Goal: Task Accomplishment & Management: Use online tool/utility

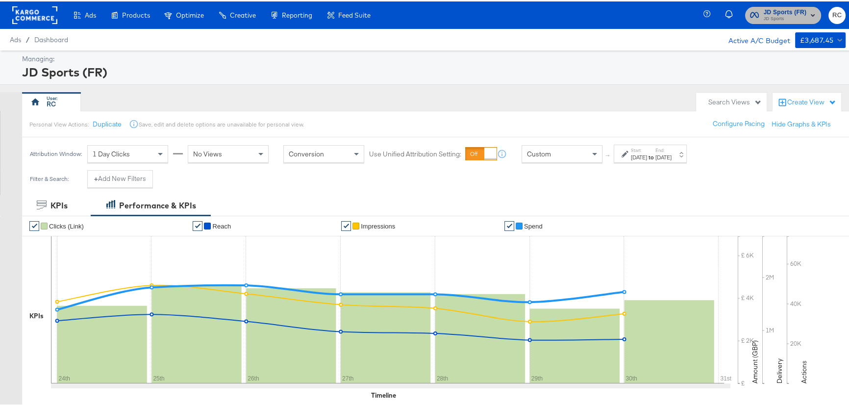
click at [775, 19] on span "JD Sports" at bounding box center [785, 18] width 43 height 8
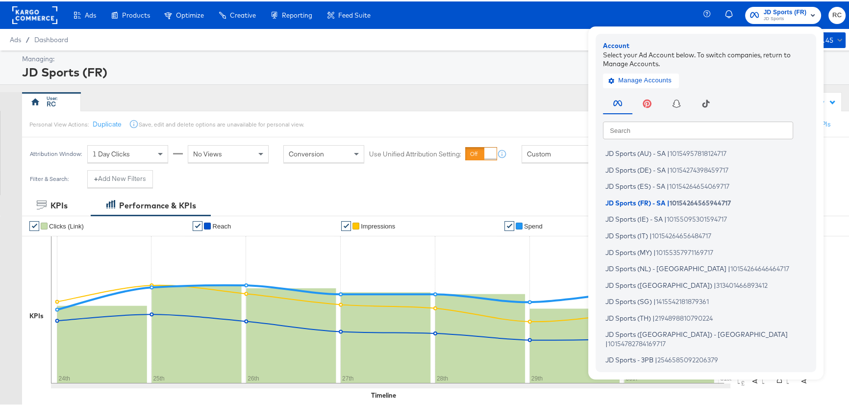
click at [665, 136] on input "text" at bounding box center [698, 129] width 190 height 18
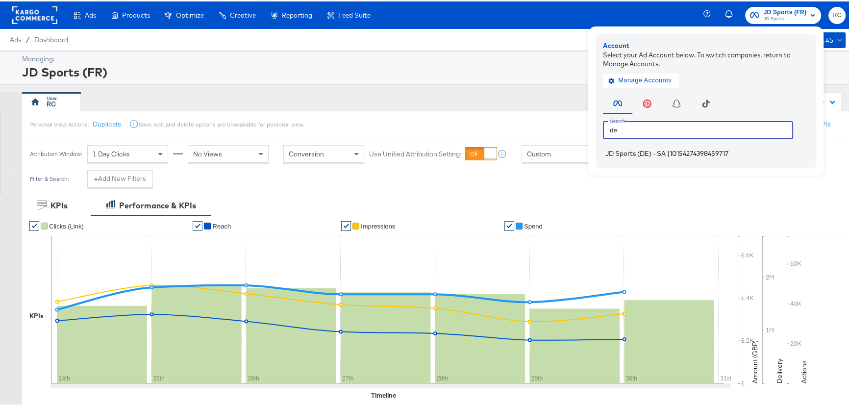
type input "de"
click at [670, 159] on li "JD Sports (DE) - SA | 10154274398459717" at bounding box center [708, 152] width 211 height 14
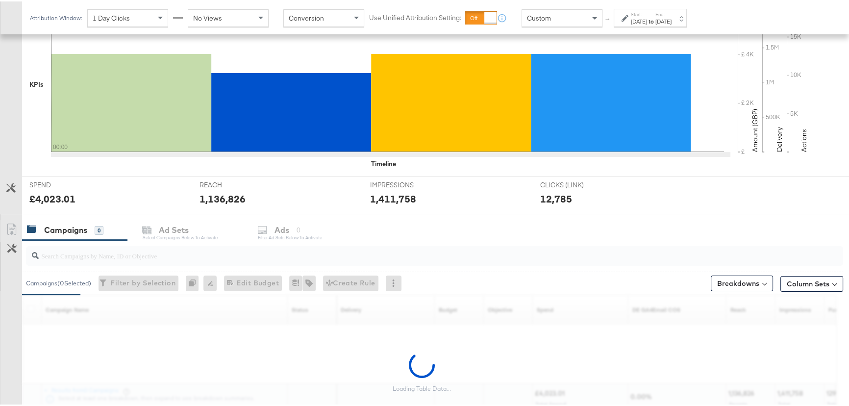
scroll to position [308, 0]
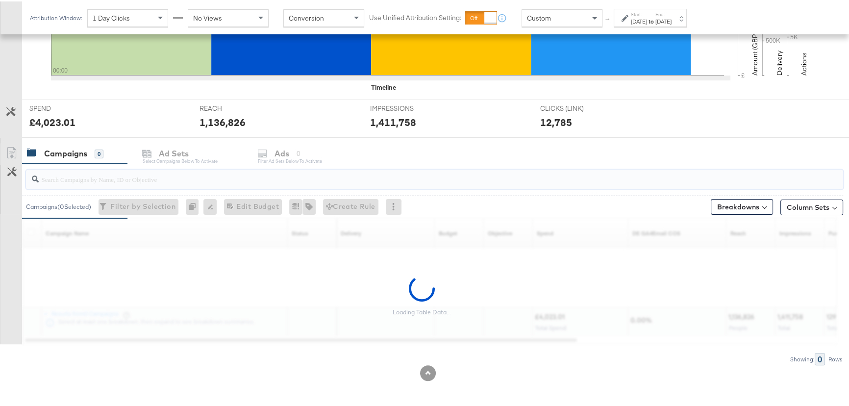
click at [74, 176] on input "search" at bounding box center [404, 173] width 731 height 19
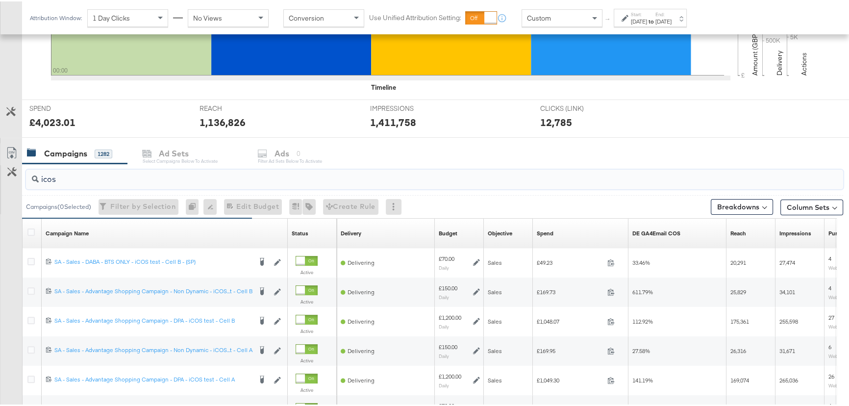
type input "icos"
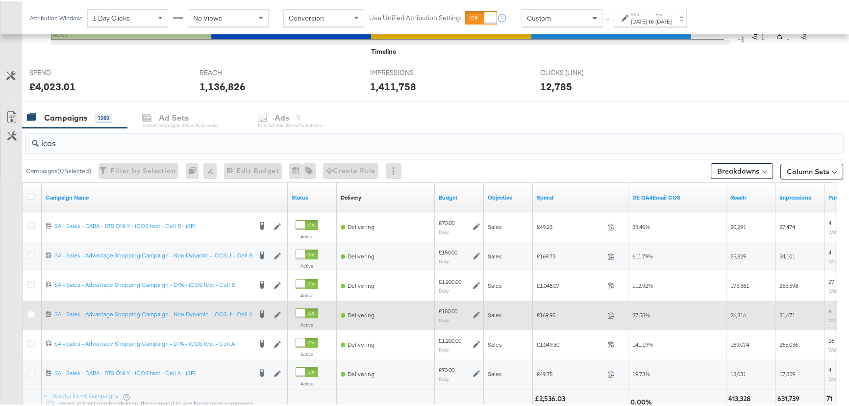
scroll to position [353, 0]
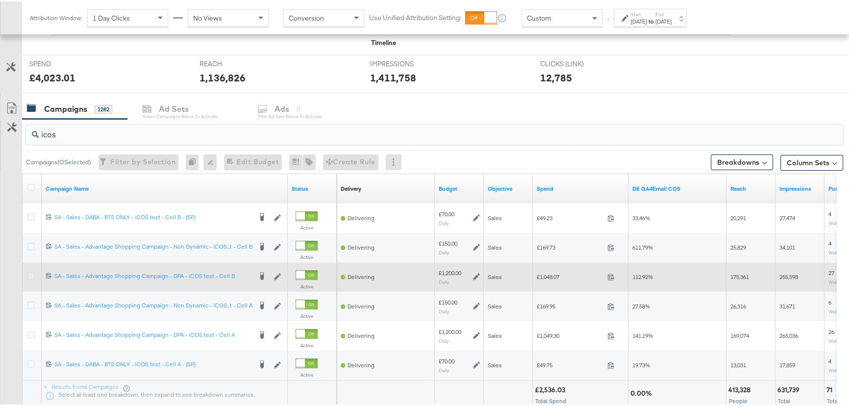
click at [31, 274] on icon at bounding box center [30, 274] width 7 height 7
click at [0, 0] on input "checkbox" at bounding box center [0, 0] width 0 height 0
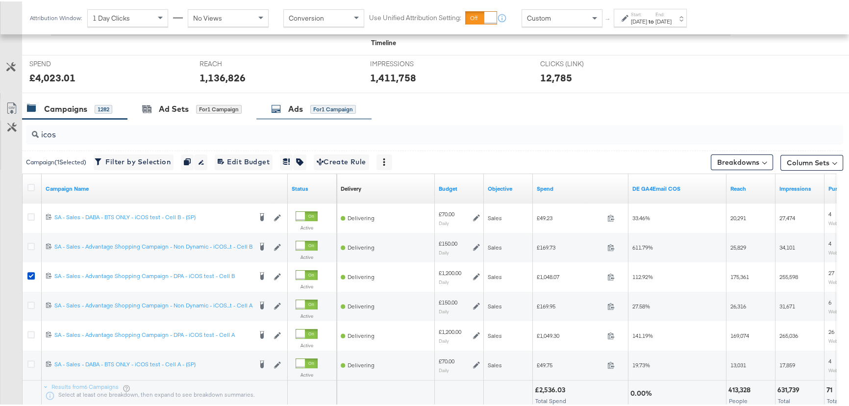
click at [306, 103] on div "Ads for 1 Campaign" at bounding box center [313, 107] width 85 height 11
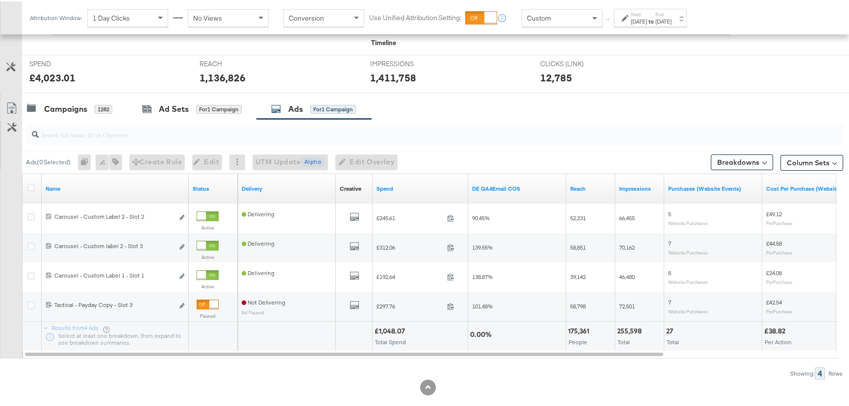
click at [672, 14] on label "End:" at bounding box center [663, 13] width 16 height 6
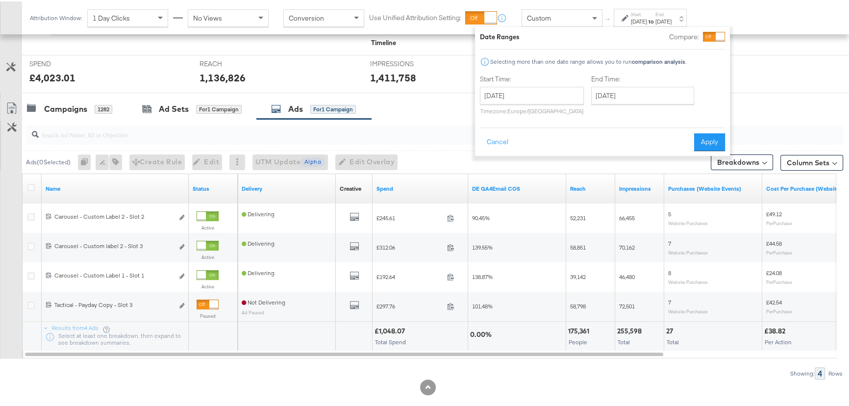
click at [546, 82] on label "Start Time:" at bounding box center [532, 77] width 104 height 9
click at [545, 93] on input "[DATE]" at bounding box center [532, 94] width 104 height 18
click at [594, 199] on td "30" at bounding box center [591, 199] width 17 height 14
type input "[DATE]"
click at [628, 101] on input "[DATE]" at bounding box center [642, 94] width 103 height 18
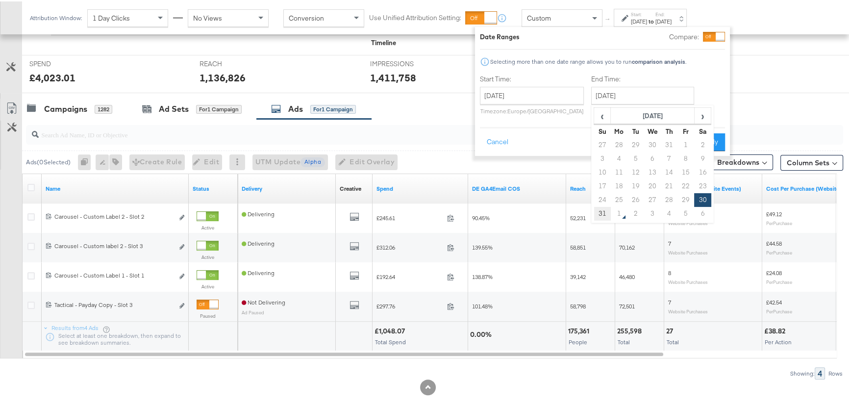
click at [599, 214] on td "31" at bounding box center [602, 212] width 17 height 14
type input "[DATE]"
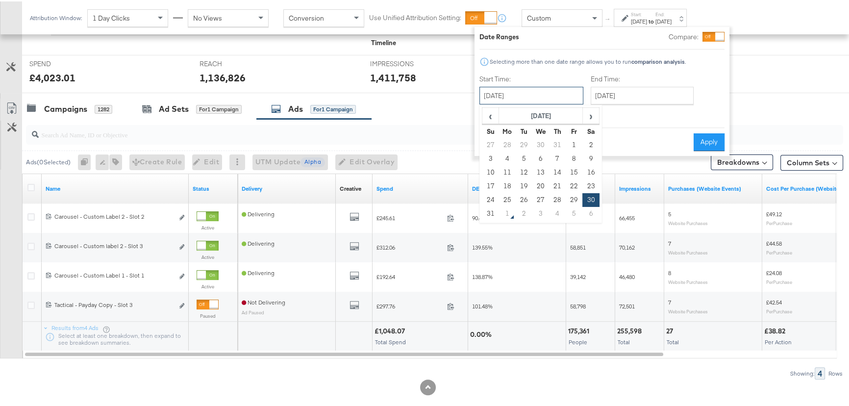
click at [554, 98] on input "[DATE]" at bounding box center [531, 94] width 104 height 18
click at [577, 197] on td "29" at bounding box center [574, 199] width 17 height 14
type input "[DATE]"
click at [700, 142] on button "Apply" at bounding box center [709, 141] width 31 height 18
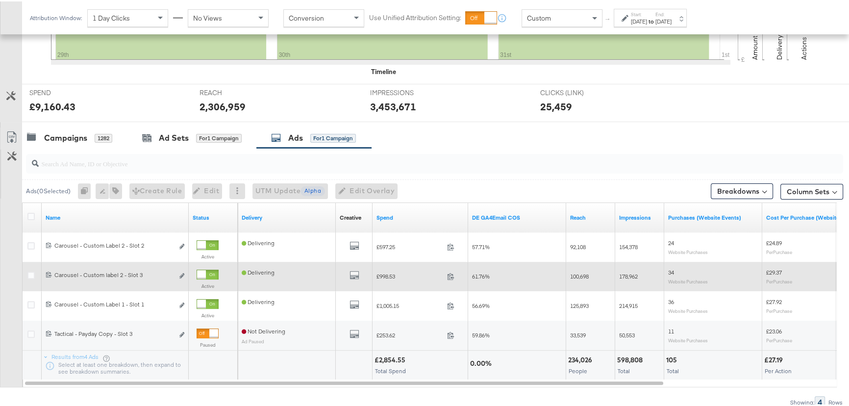
scroll to position [277, 0]
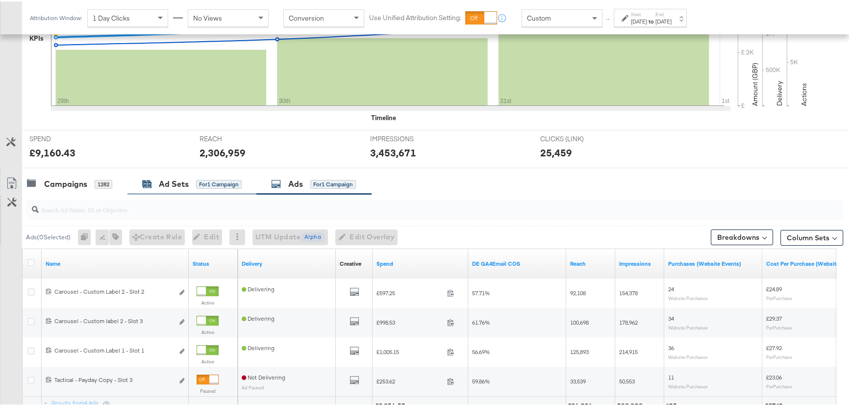
click at [160, 182] on div "Ad Sets" at bounding box center [174, 182] width 30 height 11
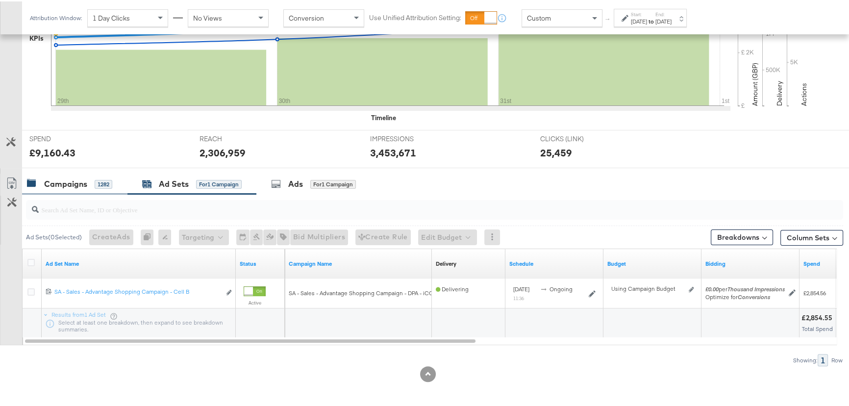
click at [65, 181] on div "Campaigns" at bounding box center [65, 182] width 43 height 11
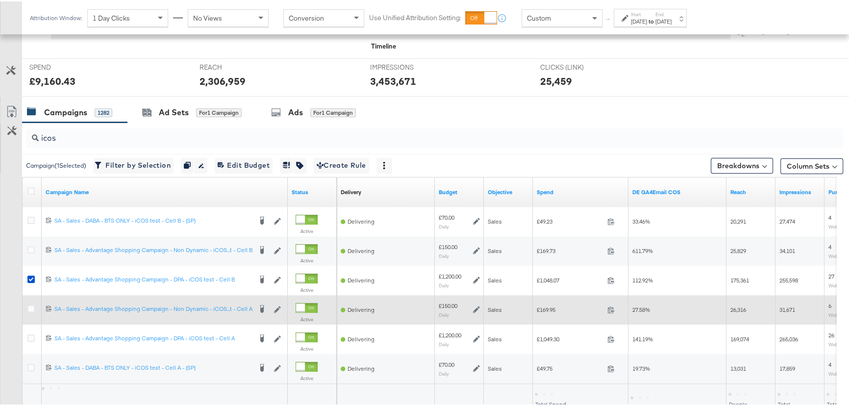
scroll to position [367, 0]
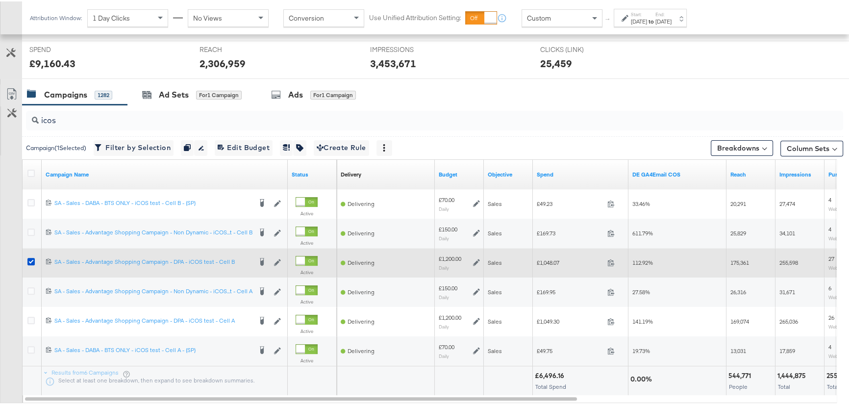
click at [30, 263] on label at bounding box center [30, 259] width 7 height 7
click at [0, 0] on input "checkbox" at bounding box center [0, 0] width 0 height 0
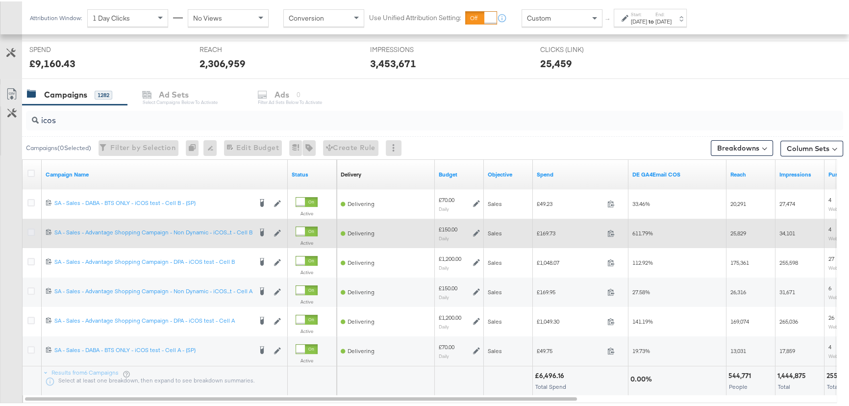
click at [34, 231] on icon at bounding box center [30, 230] width 7 height 7
click at [0, 0] on input "checkbox" at bounding box center [0, 0] width 0 height 0
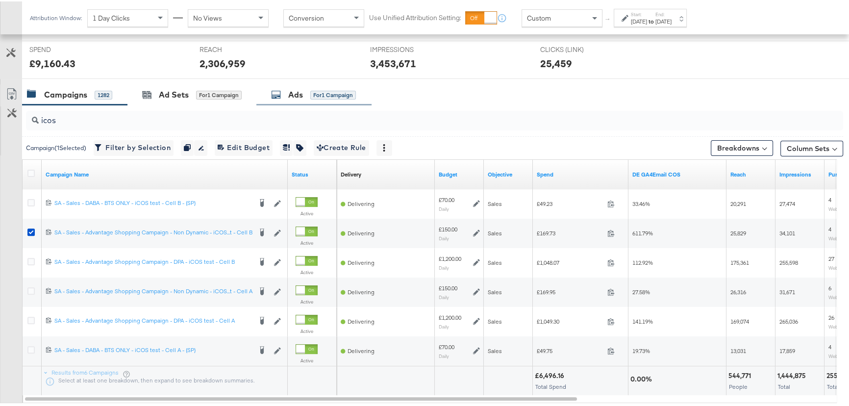
click at [306, 97] on div "Ads for 1 Campaign" at bounding box center [313, 93] width 85 height 11
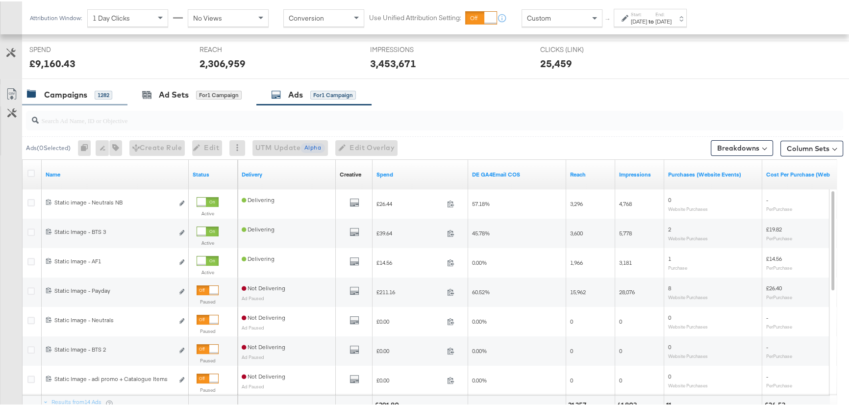
click at [75, 93] on div "Campaigns" at bounding box center [65, 93] width 43 height 11
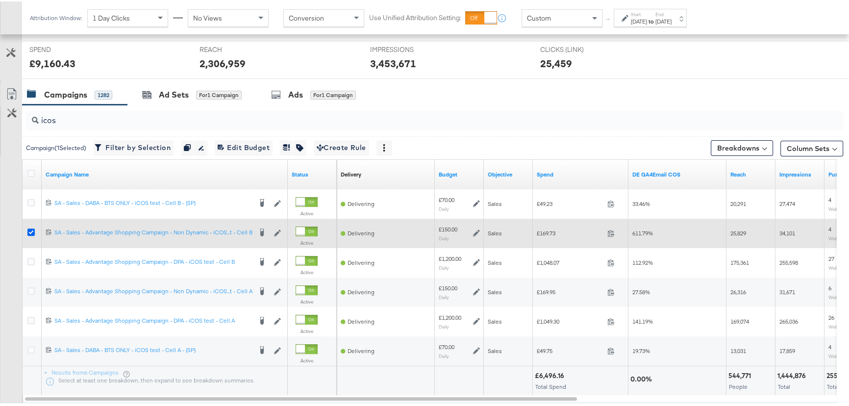
click at [29, 227] on icon at bounding box center [30, 230] width 7 height 7
click at [0, 0] on input "checkbox" at bounding box center [0, 0] width 0 height 0
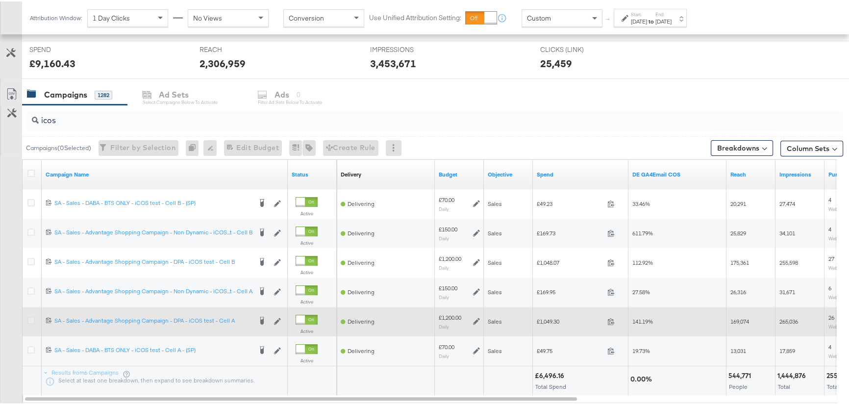
click at [29, 320] on icon at bounding box center [30, 318] width 7 height 7
click at [0, 0] on input "checkbox" at bounding box center [0, 0] width 0 height 0
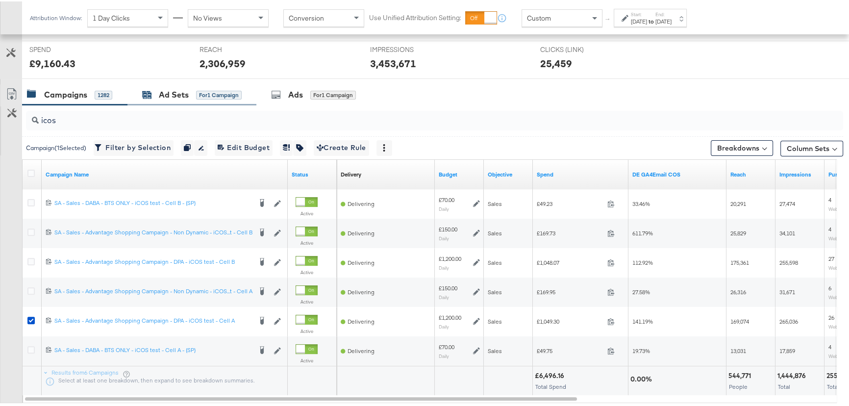
click at [232, 94] on div "for 1 Campaign" at bounding box center [219, 93] width 46 height 9
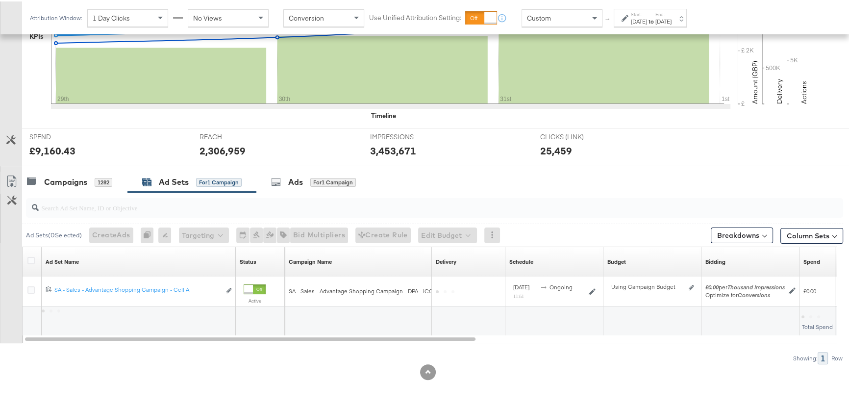
scroll to position [278, 0]
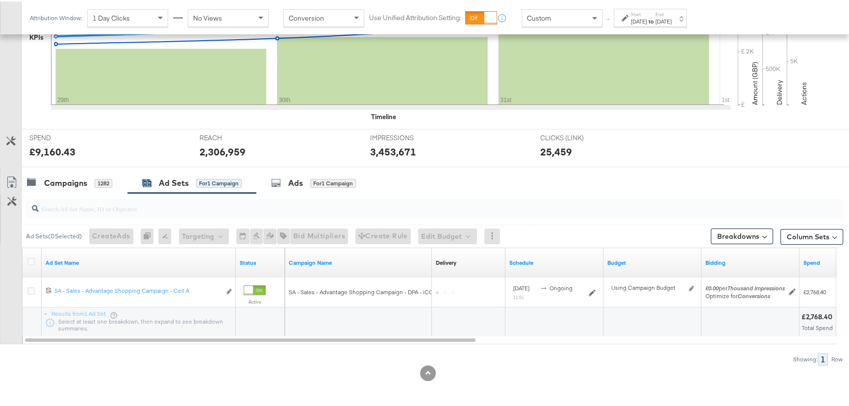
click at [302, 169] on div at bounding box center [428, 170] width 856 height 8
click at [302, 177] on div "Ads" at bounding box center [295, 181] width 15 height 11
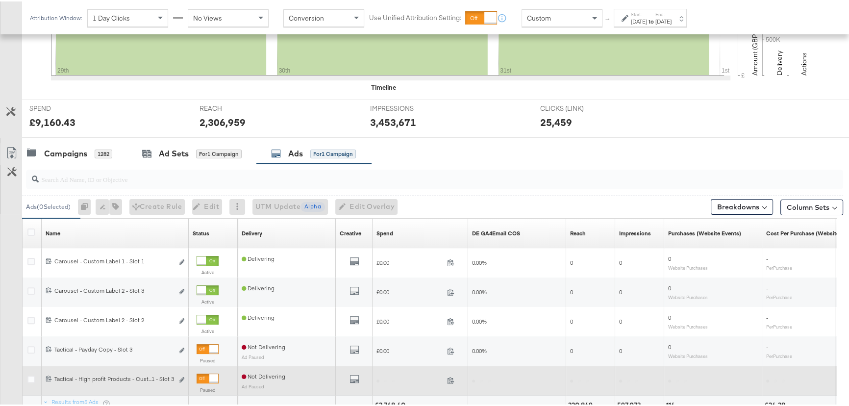
scroll to position [367, 0]
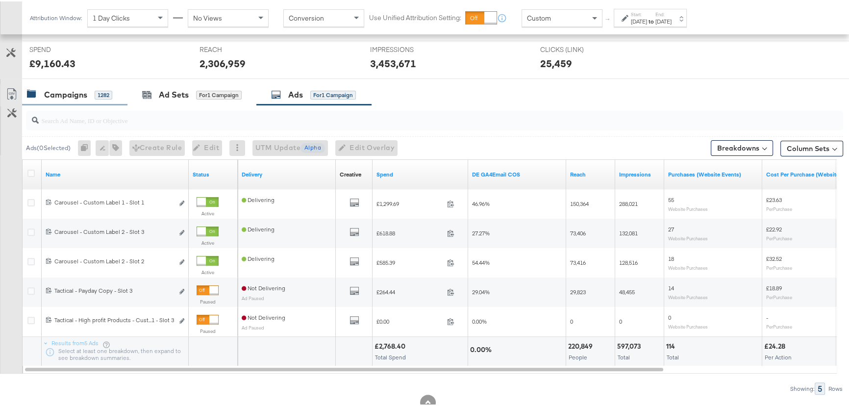
click at [60, 86] on div "Campaigns 1282" at bounding box center [74, 93] width 105 height 21
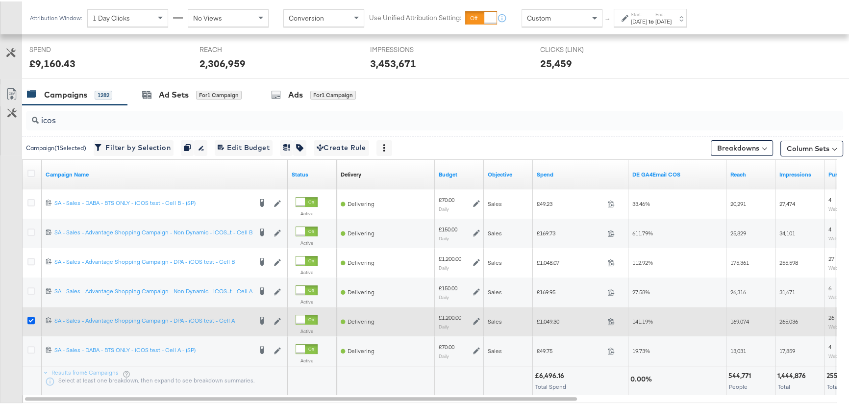
click at [29, 317] on icon at bounding box center [30, 318] width 7 height 7
click at [0, 0] on input "checkbox" at bounding box center [0, 0] width 0 height 0
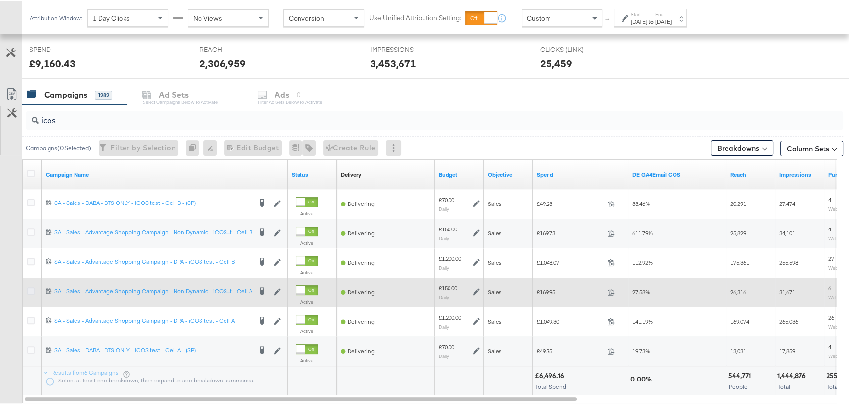
click at [34, 289] on icon at bounding box center [30, 289] width 7 height 7
click at [0, 0] on input "checkbox" at bounding box center [0, 0] width 0 height 0
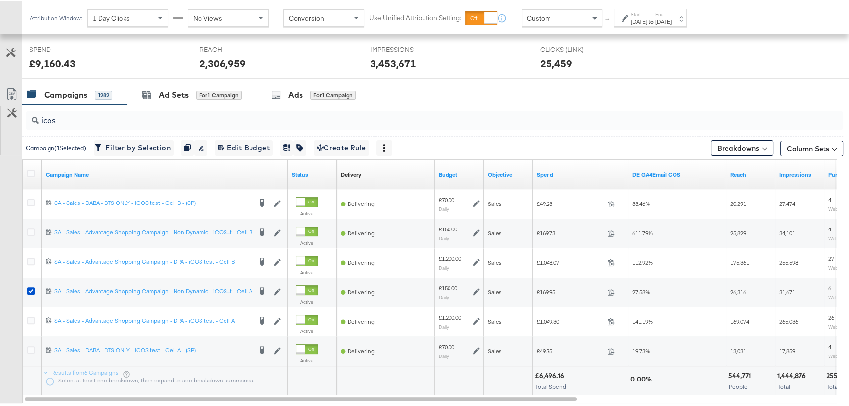
click at [299, 78] on div at bounding box center [428, 81] width 856 height 8
click at [299, 90] on div "Ads" at bounding box center [295, 93] width 15 height 11
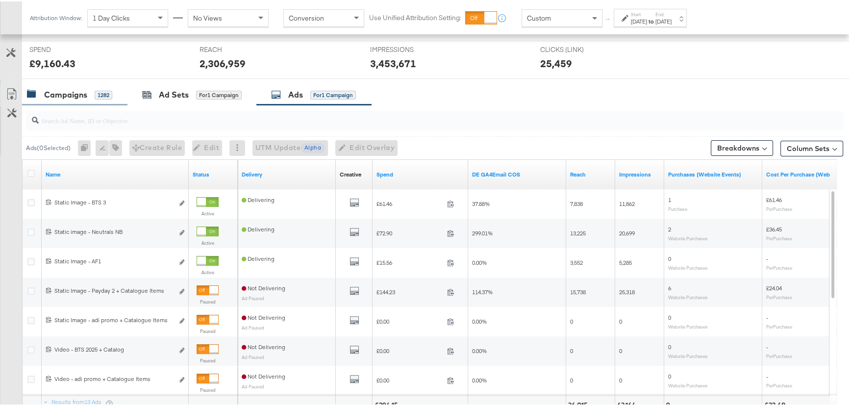
click at [78, 92] on div "Campaigns" at bounding box center [65, 93] width 43 height 11
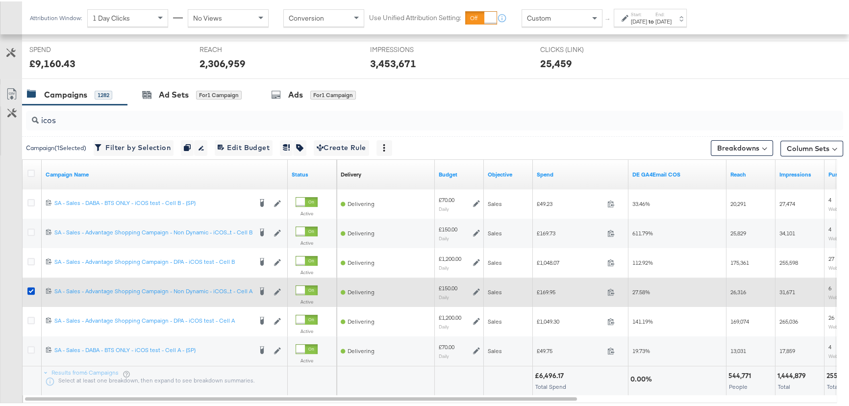
click at [24, 288] on div at bounding box center [33, 291] width 18 height 18
